Goal: Task Accomplishment & Management: Manage account settings

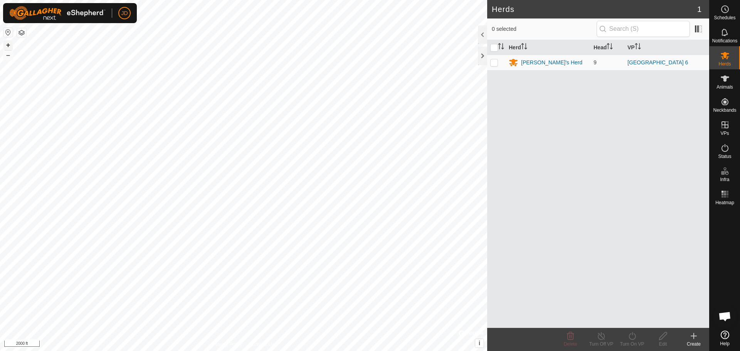
click at [8, 47] on button "+" at bounding box center [7, 44] width 9 height 9
click at [7, 45] on button "+" at bounding box center [7, 44] width 9 height 9
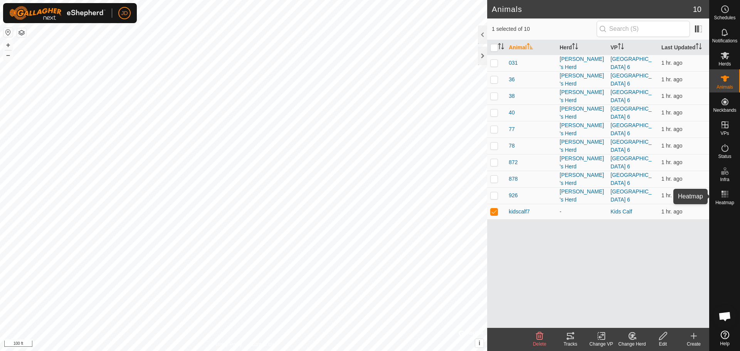
click at [721, 198] on icon at bounding box center [724, 194] width 9 height 9
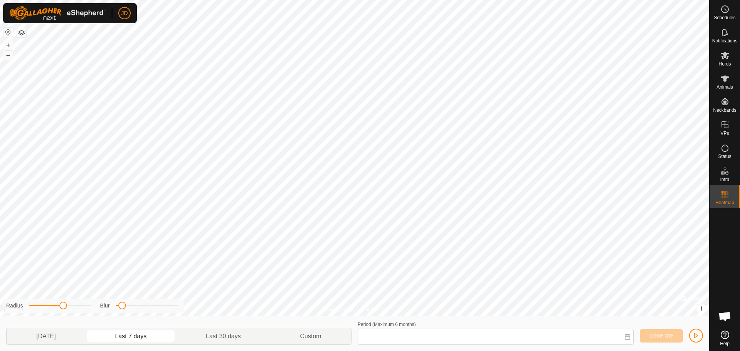
type input "[DATE] - [DATE]"
click at [720, 78] on icon at bounding box center [724, 78] width 9 height 9
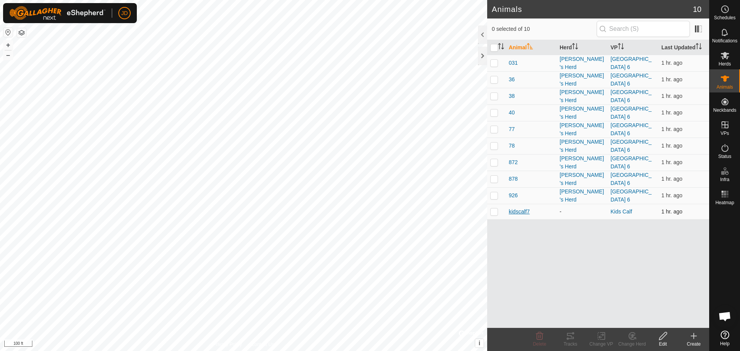
click at [520, 208] on span "kidscalf7" at bounding box center [519, 212] width 21 height 8
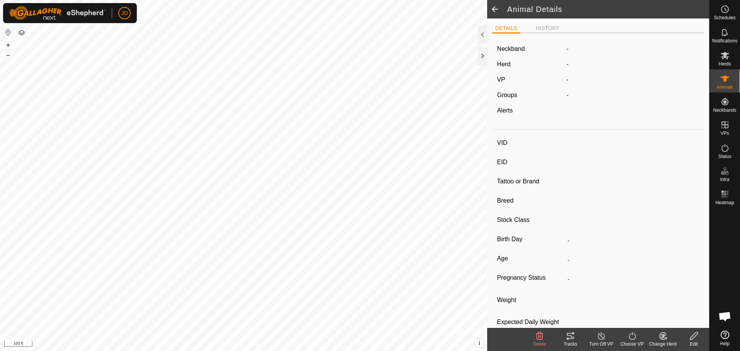
type input "kidscalf7"
type input "-"
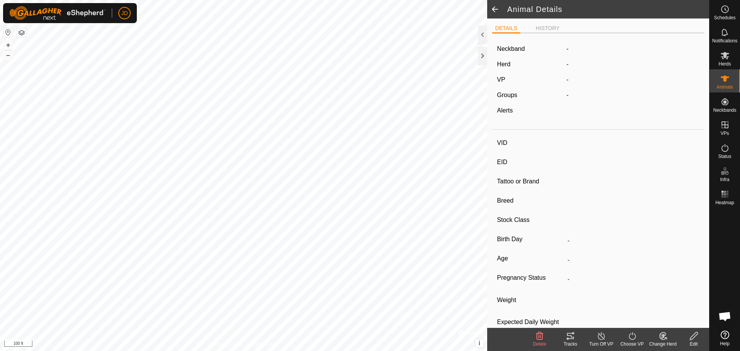
type input "0 kg"
type input "-"
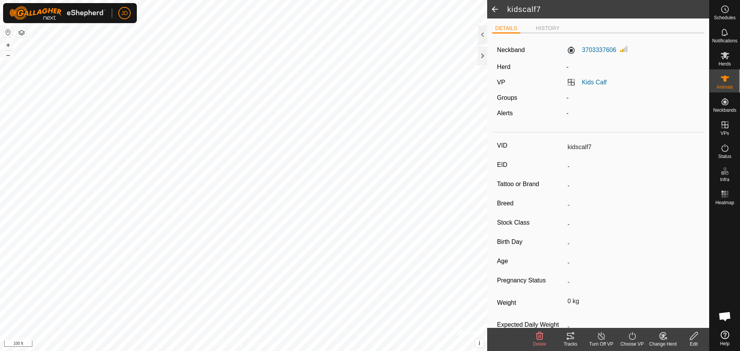
click at [495, 7] on span at bounding box center [494, 9] width 15 height 18
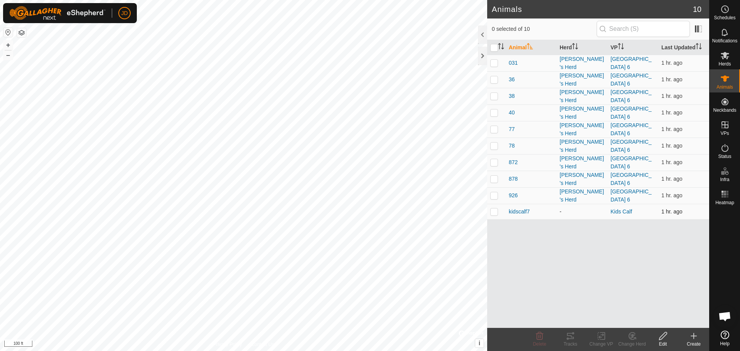
click at [494, 204] on td at bounding box center [496, 211] width 18 height 15
click at [569, 343] on div "Tracks" at bounding box center [570, 344] width 31 height 7
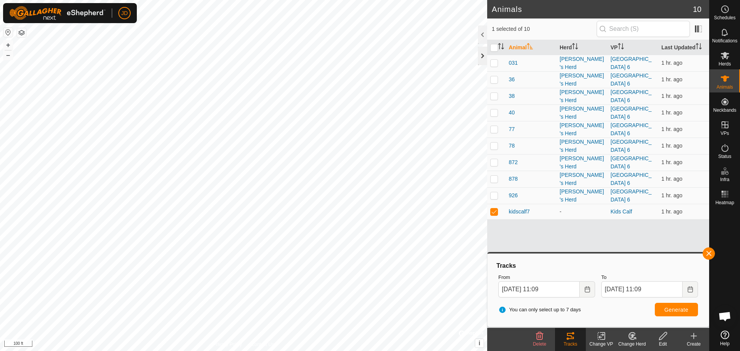
click at [483, 55] on div at bounding box center [482, 56] width 9 height 18
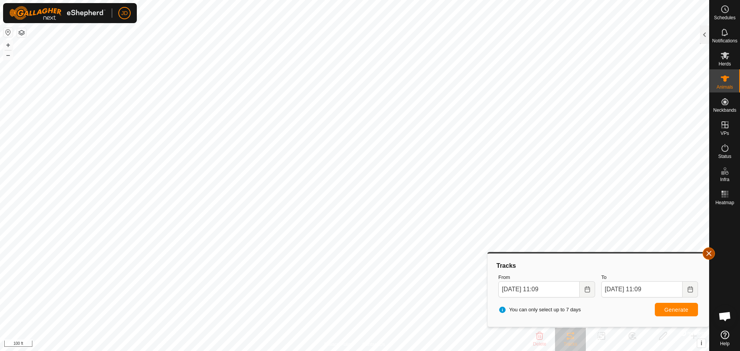
click at [707, 253] on button "button" at bounding box center [708, 253] width 12 height 12
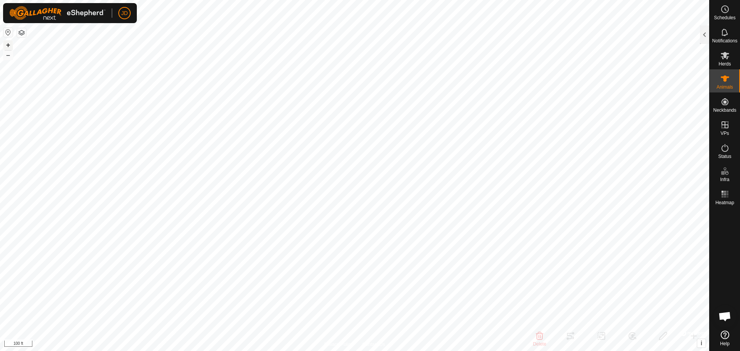
click at [6, 45] on button "+" at bounding box center [7, 44] width 9 height 9
click at [724, 78] on icon at bounding box center [724, 79] width 8 height 6
click at [701, 32] on div at bounding box center [704, 34] width 9 height 18
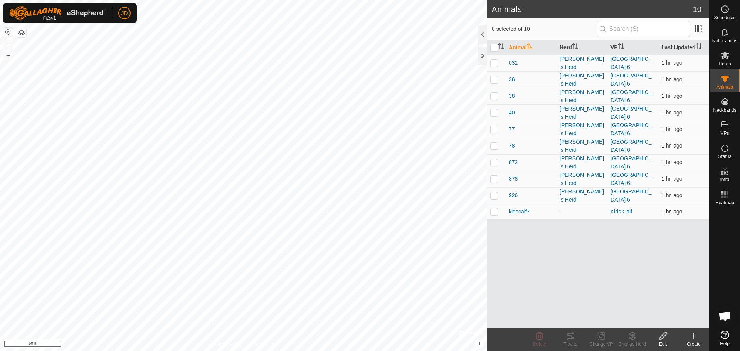
click at [493, 208] on p-checkbox at bounding box center [494, 211] width 8 height 6
checkbox input "true"
click at [572, 340] on icon at bounding box center [570, 335] width 9 height 9
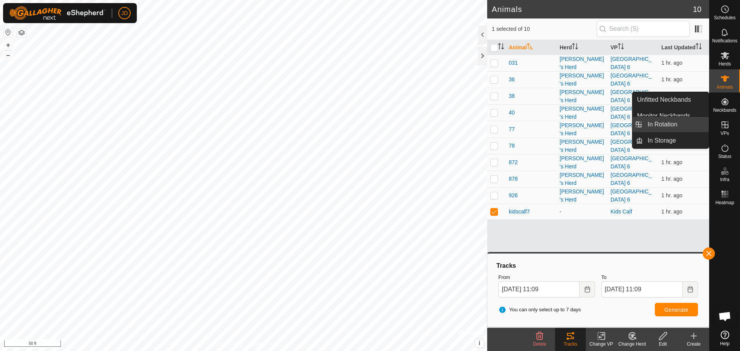
click at [673, 124] on link "In Rotation" at bounding box center [676, 124] width 66 height 15
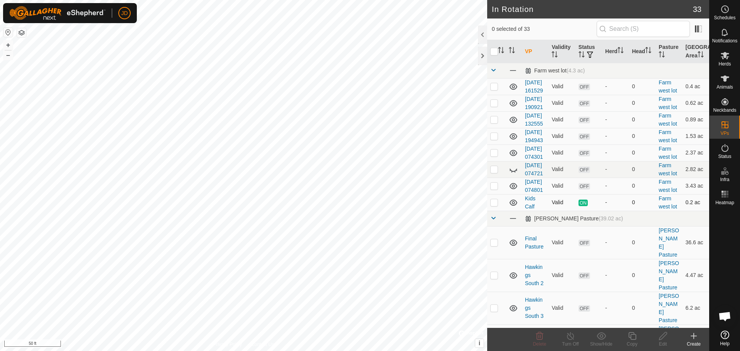
click at [495, 205] on p-checkbox at bounding box center [494, 202] width 8 height 6
checkbox input "true"
click at [629, 339] on icon at bounding box center [632, 335] width 10 height 9
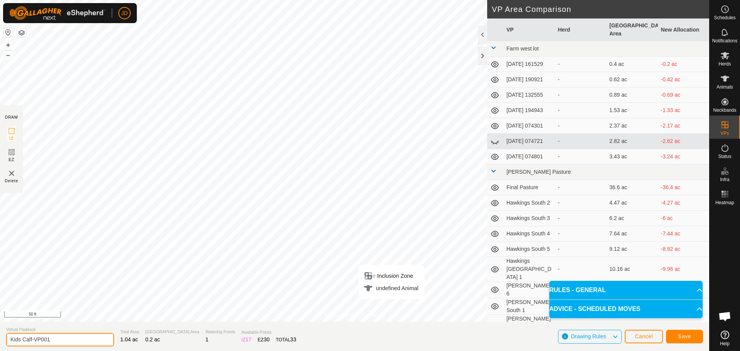
drag, startPoint x: 69, startPoint y: 339, endPoint x: 32, endPoint y: 347, distance: 37.7
click at [32, 347] on section "Virtual Paddock Kids Calf-VP001 Total Area 1.04 ac Grazing Area 0.2 ac Watering…" at bounding box center [354, 336] width 709 height 29
type input "Kids Calf2"
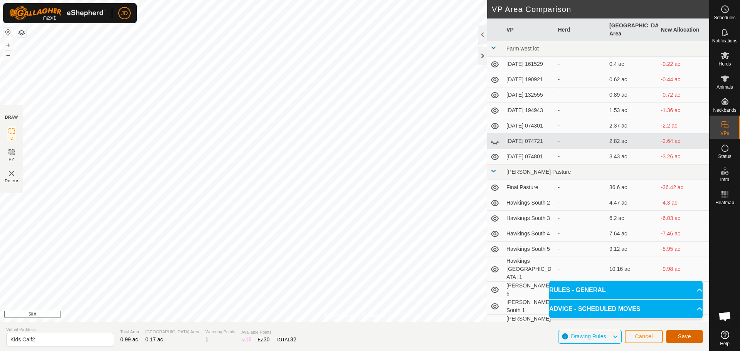
click at [680, 335] on span "Save" at bounding box center [684, 336] width 13 height 6
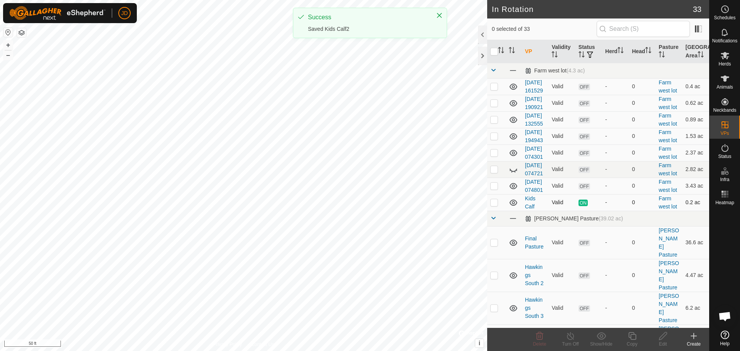
click at [498, 211] on td at bounding box center [496, 202] width 18 height 17
checkbox input "true"
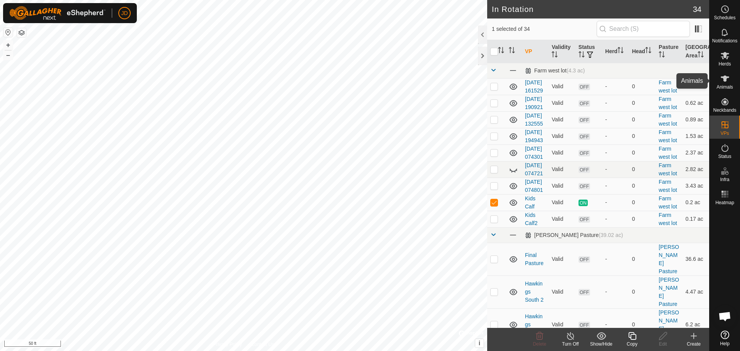
click at [722, 78] on icon at bounding box center [724, 78] width 9 height 9
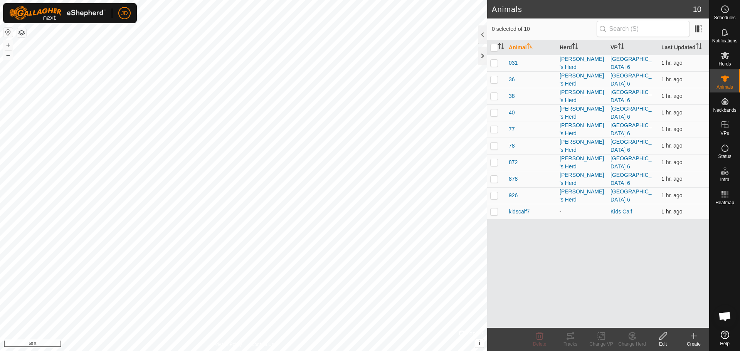
click at [495, 208] on p-checkbox at bounding box center [494, 211] width 8 height 6
checkbox input "true"
click at [602, 341] on div "Change VP" at bounding box center [601, 344] width 31 height 7
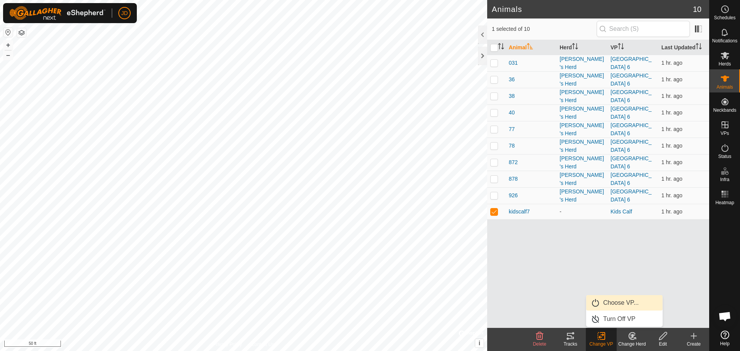
click at [620, 302] on link "Choose VP..." at bounding box center [624, 302] width 76 height 15
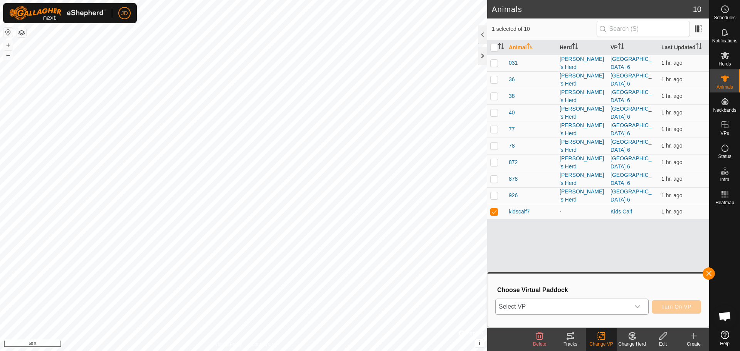
click at [619, 306] on span "Select VP" at bounding box center [562, 306] width 134 height 15
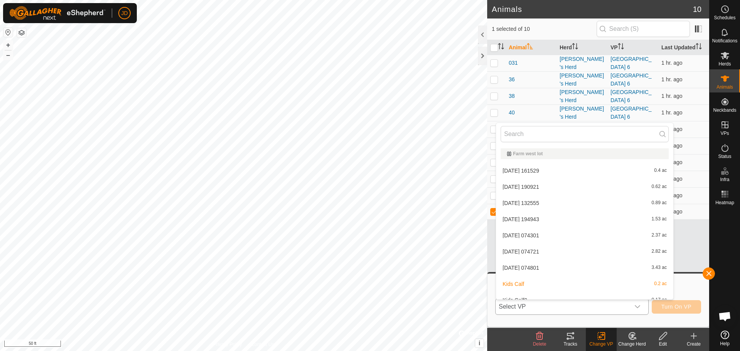
scroll to position [8, 0]
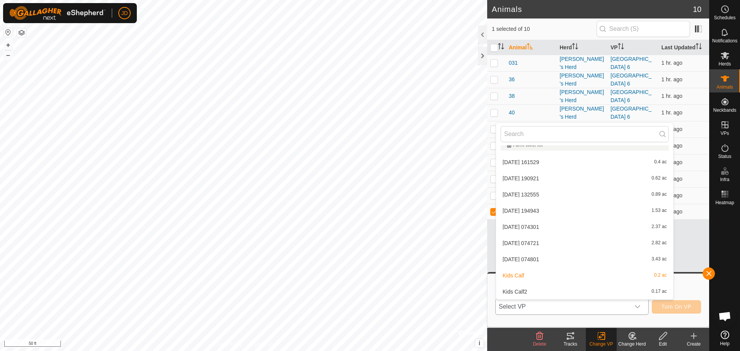
click at [549, 292] on li "Kids Calf2 0.17 ac" at bounding box center [584, 291] width 177 height 15
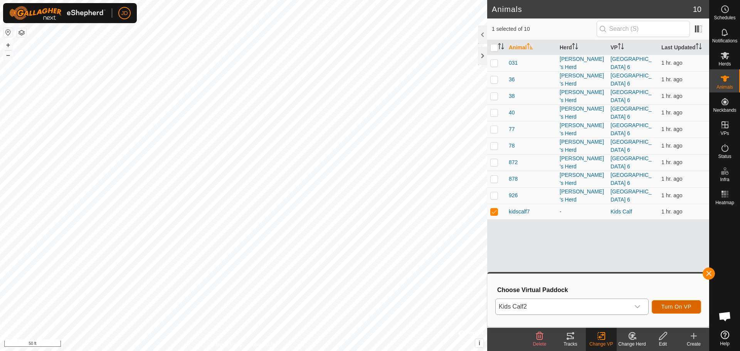
click at [677, 306] on span "Turn On VP" at bounding box center [676, 307] width 30 height 6
